Goal: Obtain resource: Obtain resource

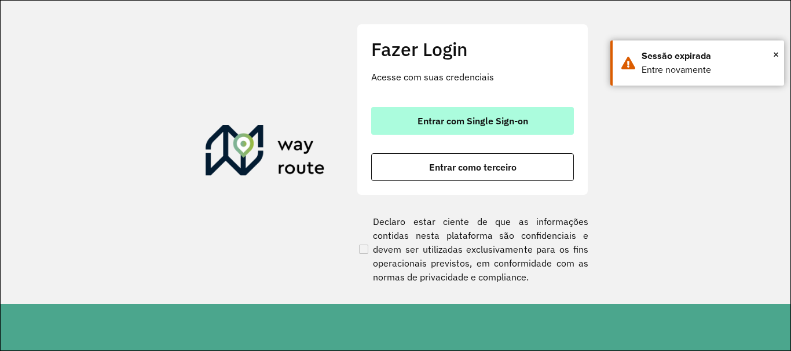
click at [468, 124] on span "Entrar com Single Sign-on" at bounding box center [472, 120] width 111 height 9
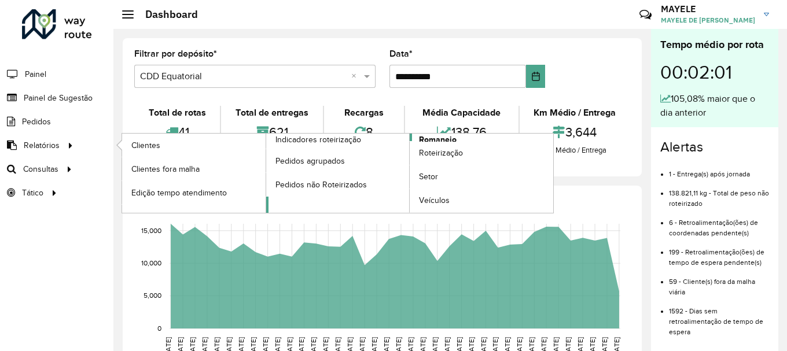
click at [453, 137] on span "Romaneio" at bounding box center [438, 140] width 38 height 12
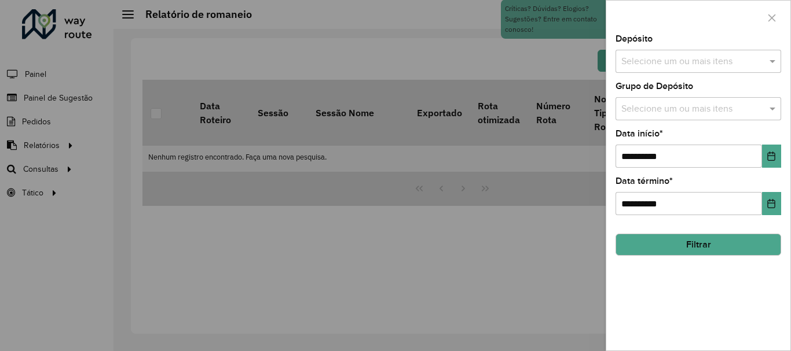
click at [665, 61] on input "text" at bounding box center [692, 62] width 148 height 14
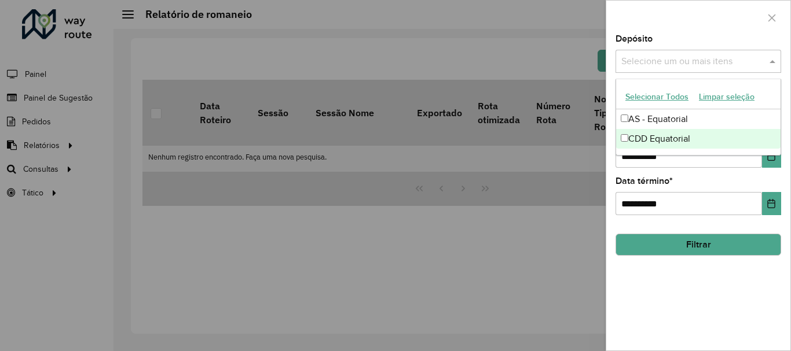
click at [645, 138] on div "CDD Equatorial" at bounding box center [698, 139] width 164 height 20
click at [743, 149] on div "CDD Equatorial" at bounding box center [698, 139] width 164 height 20
click at [751, 141] on div "CDD Equatorial" at bounding box center [698, 139] width 164 height 20
click at [773, 158] on icon "Choose Date" at bounding box center [770, 156] width 9 height 9
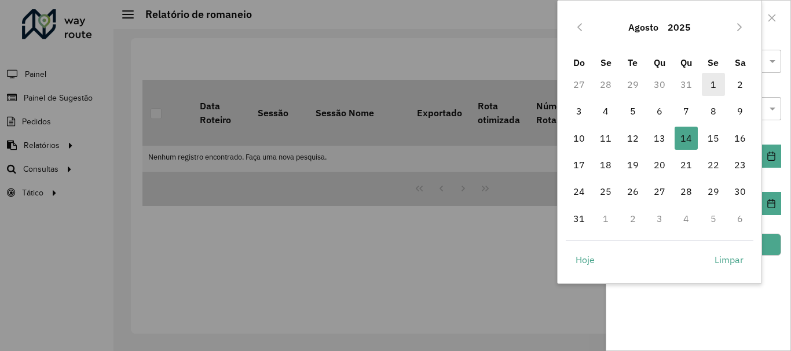
click at [710, 83] on span "1" at bounding box center [713, 84] width 23 height 23
type input "**********"
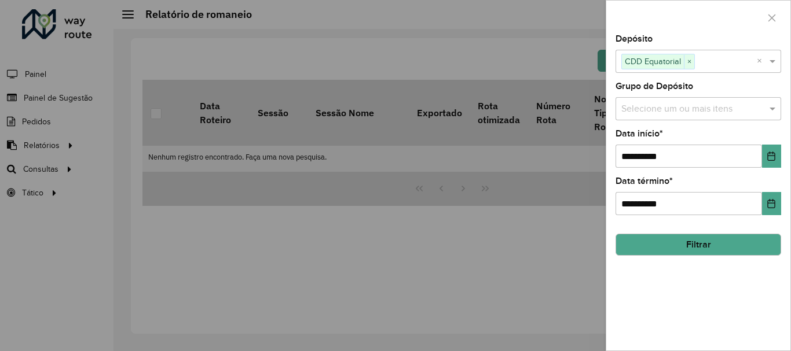
click at [745, 245] on button "Filtrar" at bounding box center [698, 245] width 166 height 22
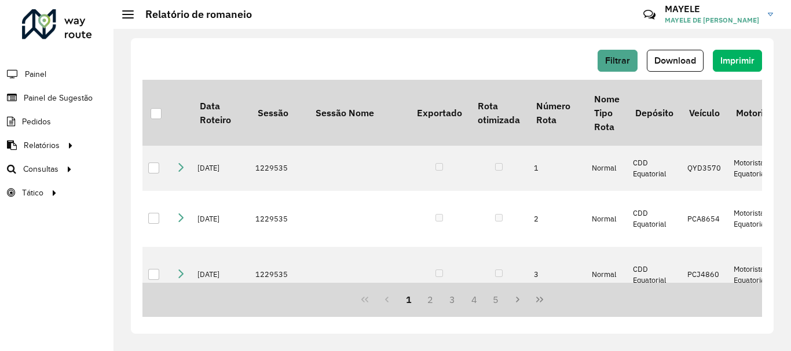
click at [678, 60] on span "Download" at bounding box center [675, 61] width 42 height 10
